Goal: Transaction & Acquisition: Subscribe to service/newsletter

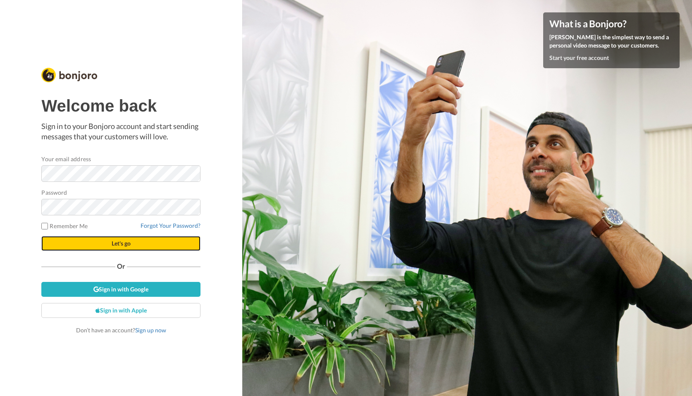
click at [120, 243] on span "Let's go" at bounding box center [121, 243] width 19 height 7
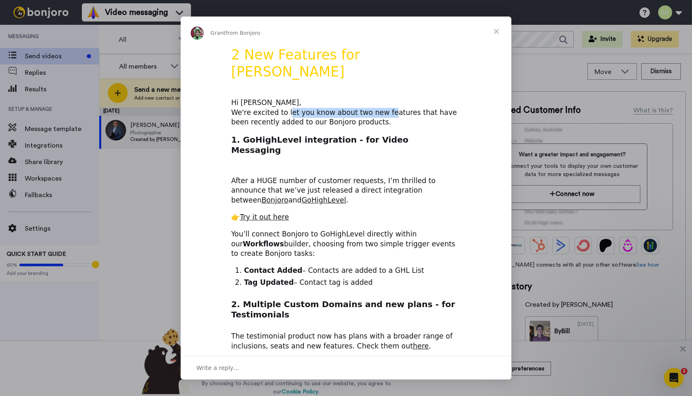
drag, startPoint x: 287, startPoint y: 92, endPoint x: 379, endPoint y: 91, distance: 92.2
click at [379, 98] on div "Hi [PERSON_NAME], We're excited to let you know about two new features that hav…" at bounding box center [346, 112] width 230 height 29
drag, startPoint x: 270, startPoint y: 155, endPoint x: 351, endPoint y: 156, distance: 81.1
click at [351, 166] on div "After a HUGE number of customer requests, I’m thrilled to announce that we’ve j…" at bounding box center [346, 185] width 230 height 39
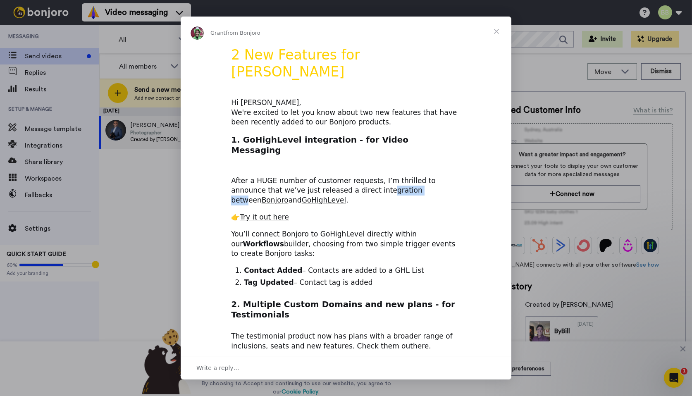
drag, startPoint x: 371, startPoint y: 163, endPoint x: 328, endPoint y: 160, distance: 42.7
click at [328, 166] on div "After a HUGE number of customer requests, I’m thrilled to announce that we’ve j…" at bounding box center [346, 185] width 230 height 39
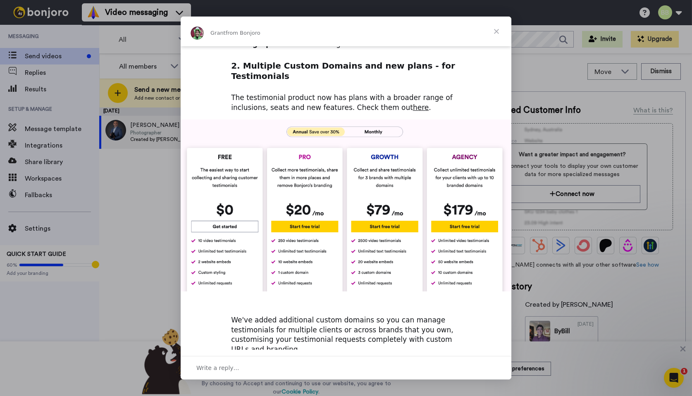
scroll to position [233, 0]
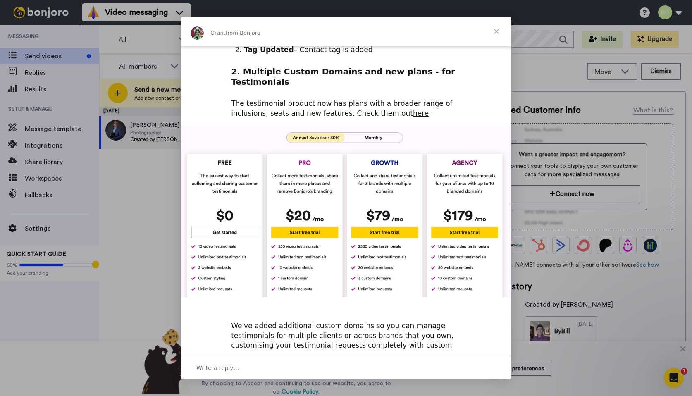
click at [372, 125] on img "Intercom messenger" at bounding box center [346, 211] width 331 height 172
click at [373, 125] on img "Intercom messenger" at bounding box center [346, 211] width 331 height 172
click at [324, 125] on img "Intercom messenger" at bounding box center [346, 211] width 331 height 172
click at [359, 125] on img "Intercom messenger" at bounding box center [346, 211] width 331 height 172
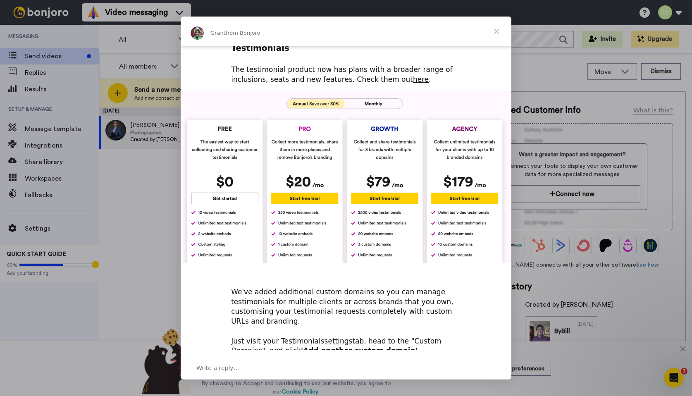
click at [498, 34] on span "Close" at bounding box center [497, 32] width 30 height 30
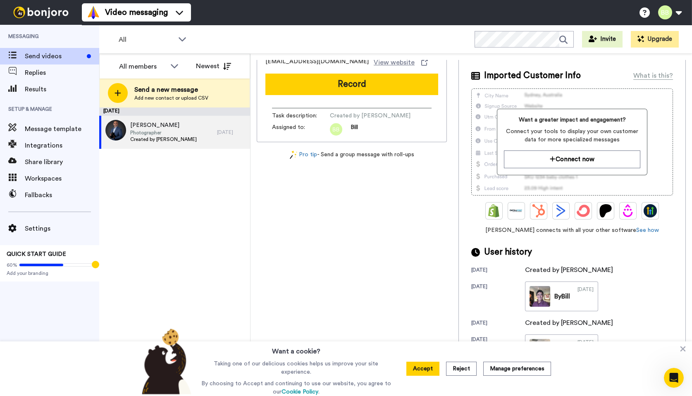
scroll to position [0, 0]
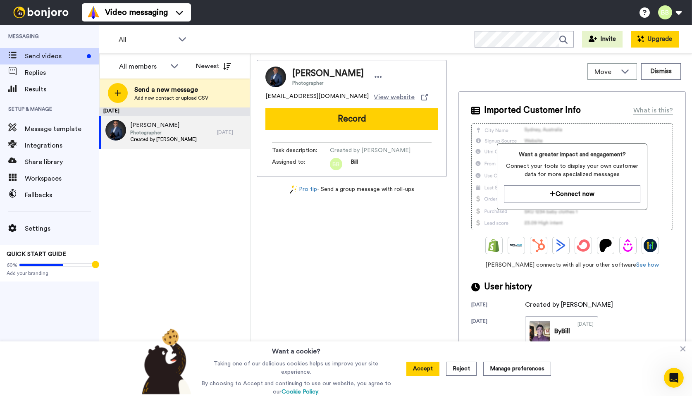
click at [664, 38] on button "Upgrade" at bounding box center [655, 39] width 48 height 17
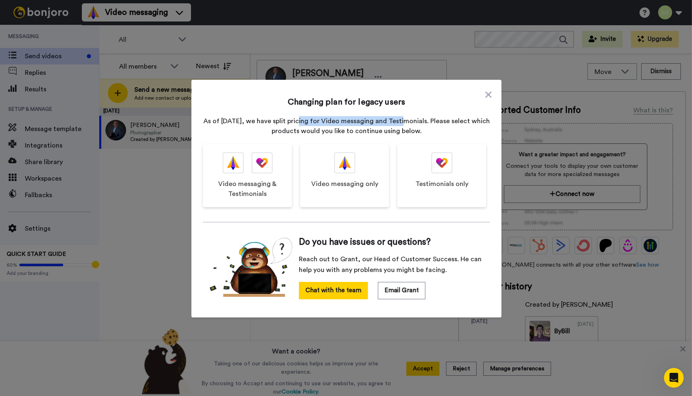
drag, startPoint x: 305, startPoint y: 123, endPoint x: 402, endPoint y: 122, distance: 97.6
click at [402, 122] on p "As of [DATE], we have split pricing for Video messaging and Testimonials. Pleas…" at bounding box center [346, 126] width 287 height 20
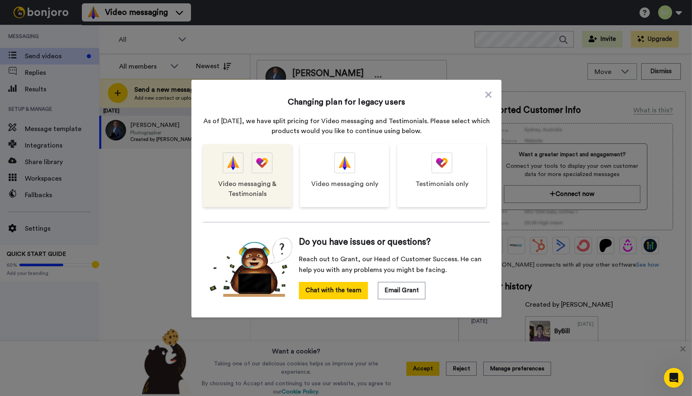
click at [241, 186] on span "Video messaging & Testimonials" at bounding box center [247, 189] width 72 height 20
click at [250, 184] on span "Video messaging & Testimonials" at bounding box center [247, 189] width 72 height 20
click at [243, 184] on span "Video messaging & Testimonials" at bounding box center [247, 189] width 72 height 20
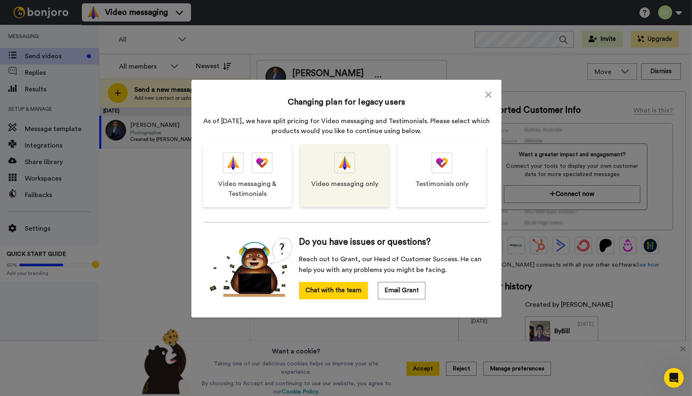
click at [351, 170] on div at bounding box center [345, 163] width 21 height 21
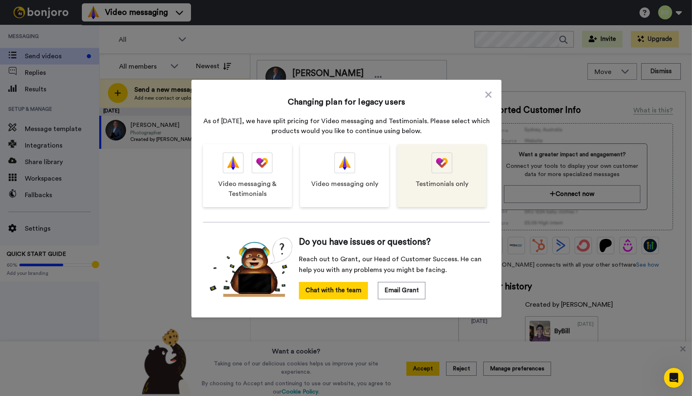
click at [435, 173] on div "Testimonials only" at bounding box center [441, 175] width 89 height 63
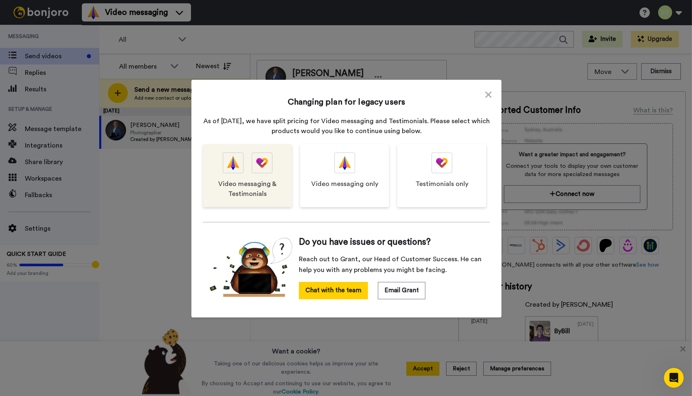
click at [251, 179] on span "Video messaging & Testimonials" at bounding box center [247, 189] width 72 height 20
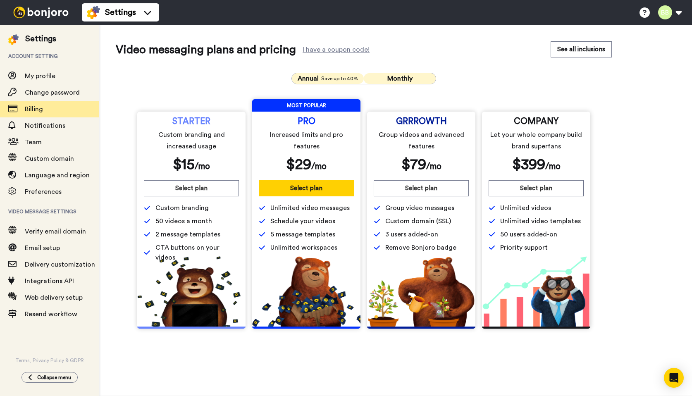
click at [401, 77] on span "Monthly" at bounding box center [400, 78] width 25 height 7
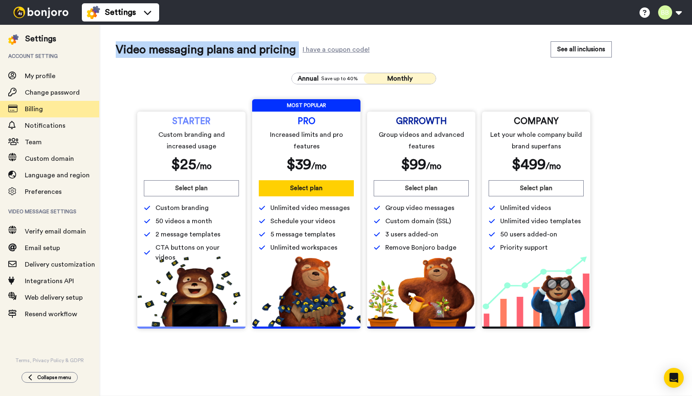
drag, startPoint x: 118, startPoint y: 48, endPoint x: 304, endPoint y: 50, distance: 185.3
click at [304, 50] on div "Video messaging plans and pricing I have a coupon code!" at bounding box center [243, 49] width 254 height 17
